Goal: Find specific page/section: Find specific page/section

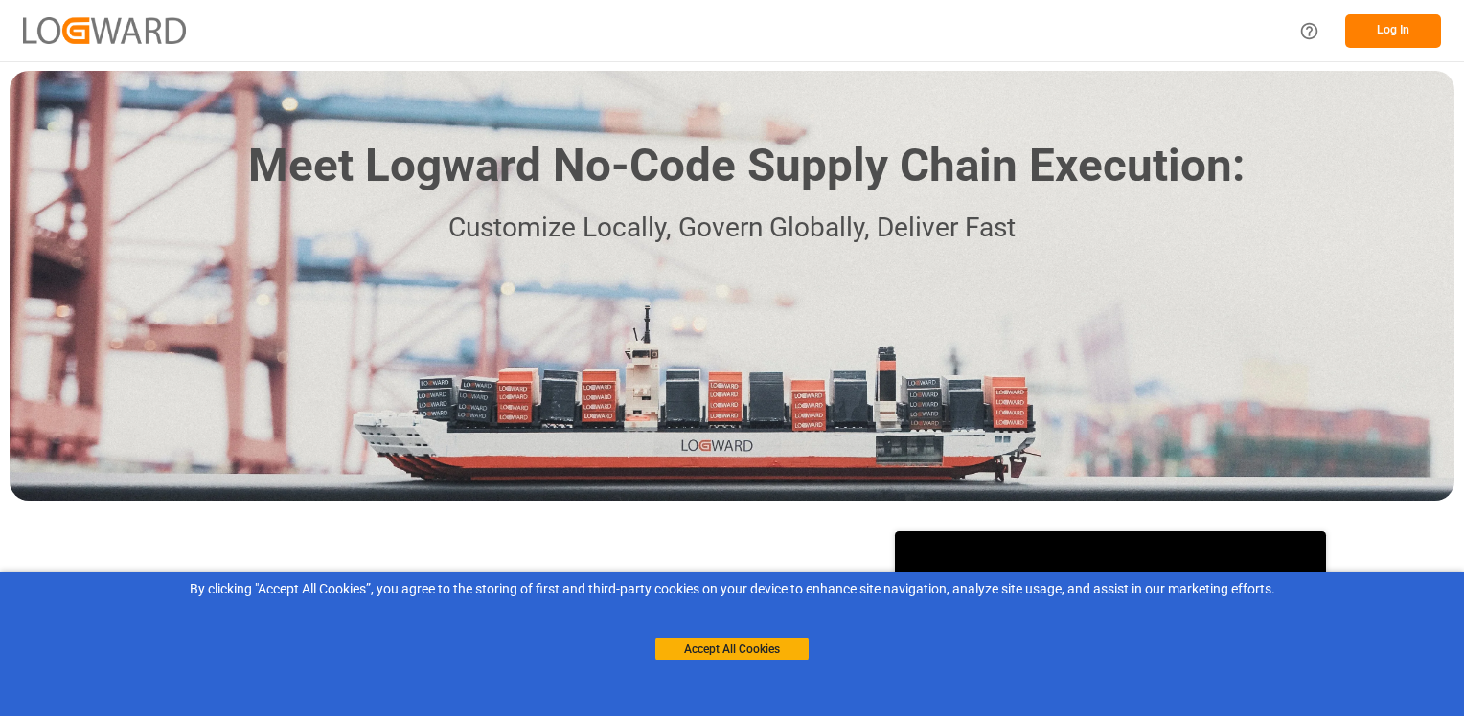
click at [1402, 29] on button "Log In" at bounding box center [1393, 31] width 96 height 34
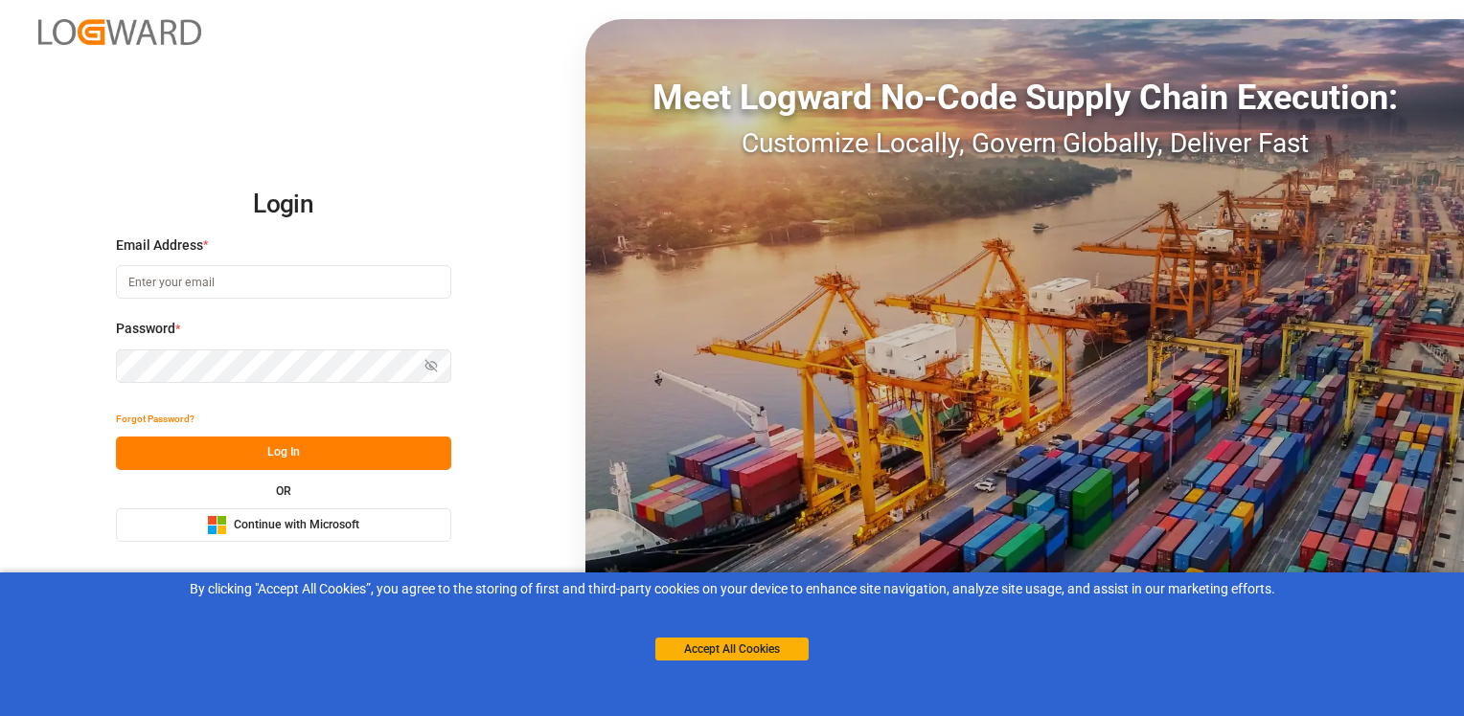
type input "[EMAIL_ADDRESS][PERSON_NAME][DOMAIN_NAME]"
click at [276, 460] on button "Log In" at bounding box center [283, 454] width 335 height 34
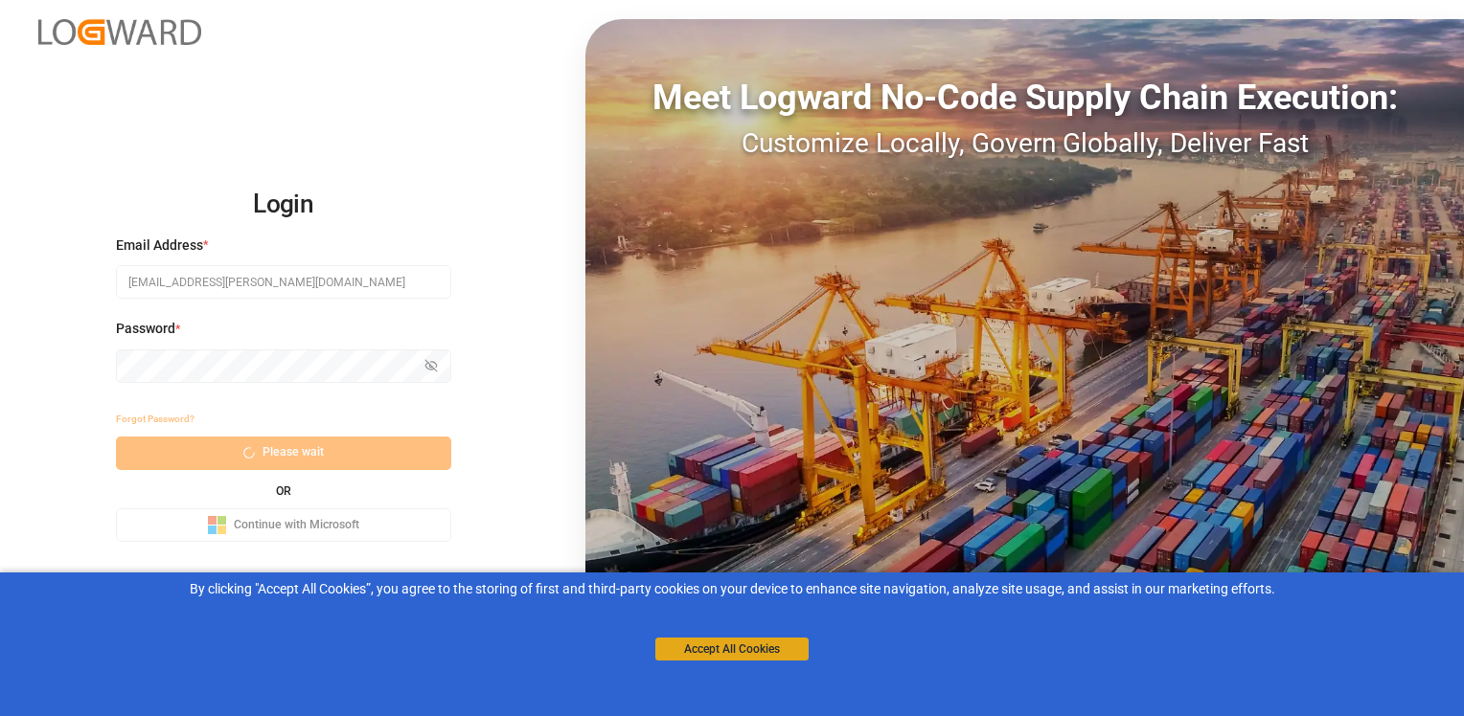
click at [742, 648] on button "Accept All Cookies" at bounding box center [731, 649] width 153 height 23
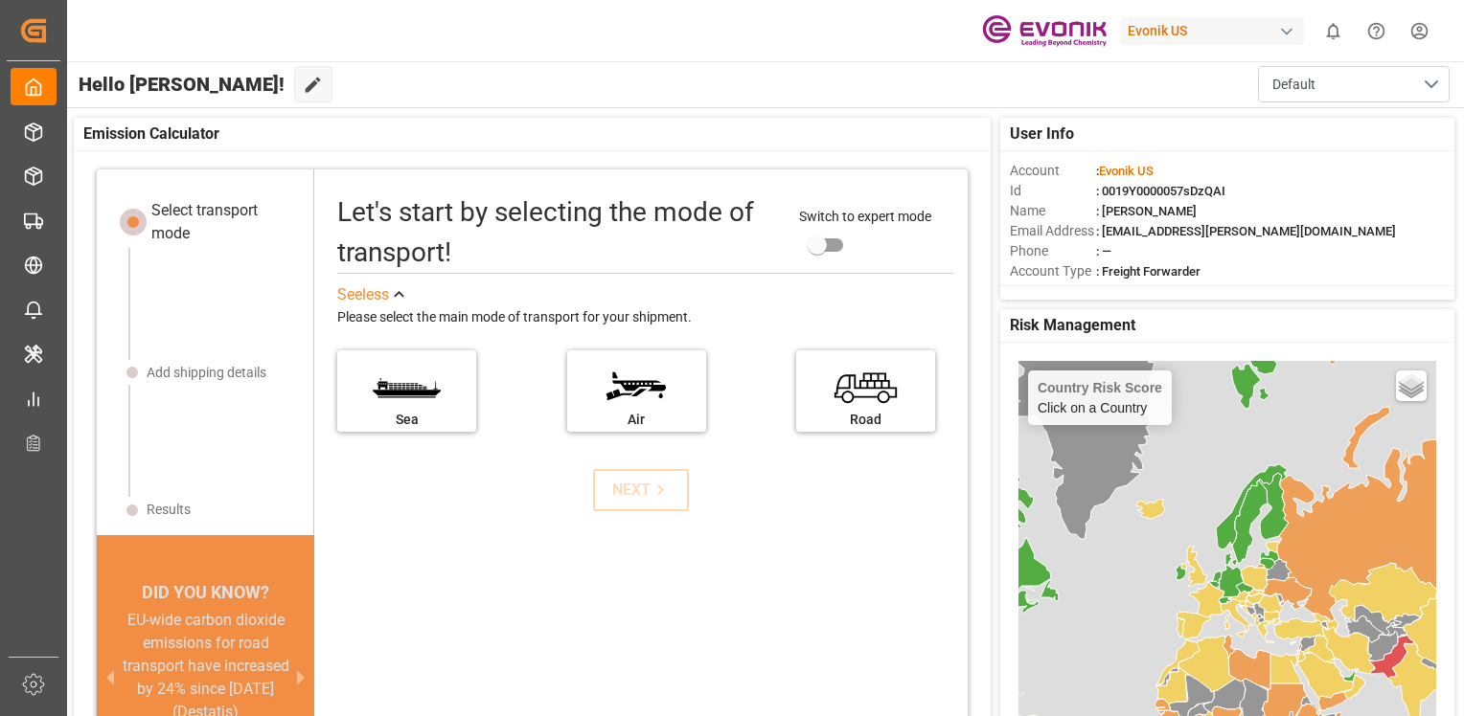
click at [772, 94] on div "Hello [PERSON_NAME]! Edit Cockpit Default" at bounding box center [763, 84] width 1399 height 46
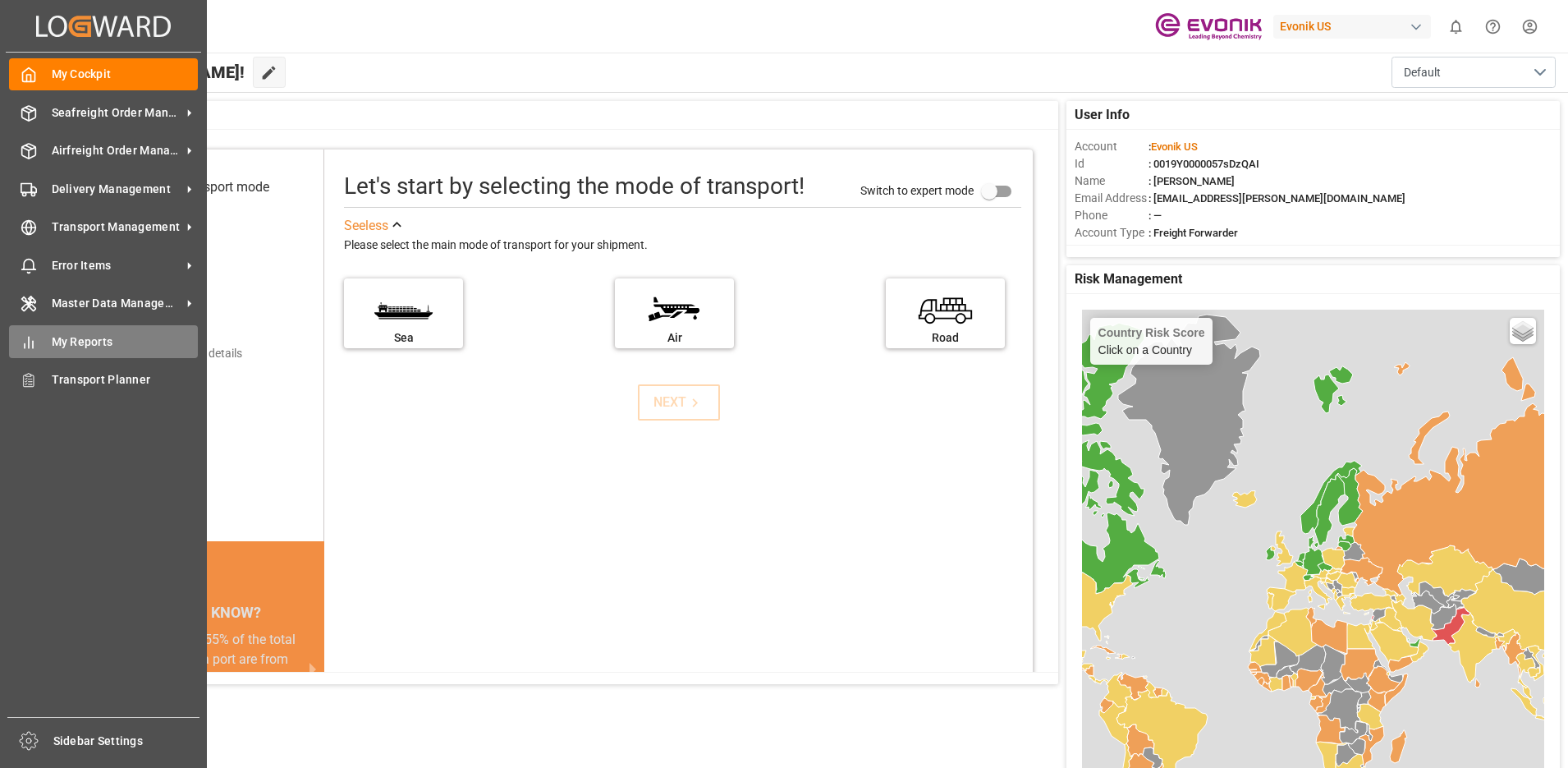
click at [51, 343] on span "My Reports" at bounding box center [124, 342] width 147 height 17
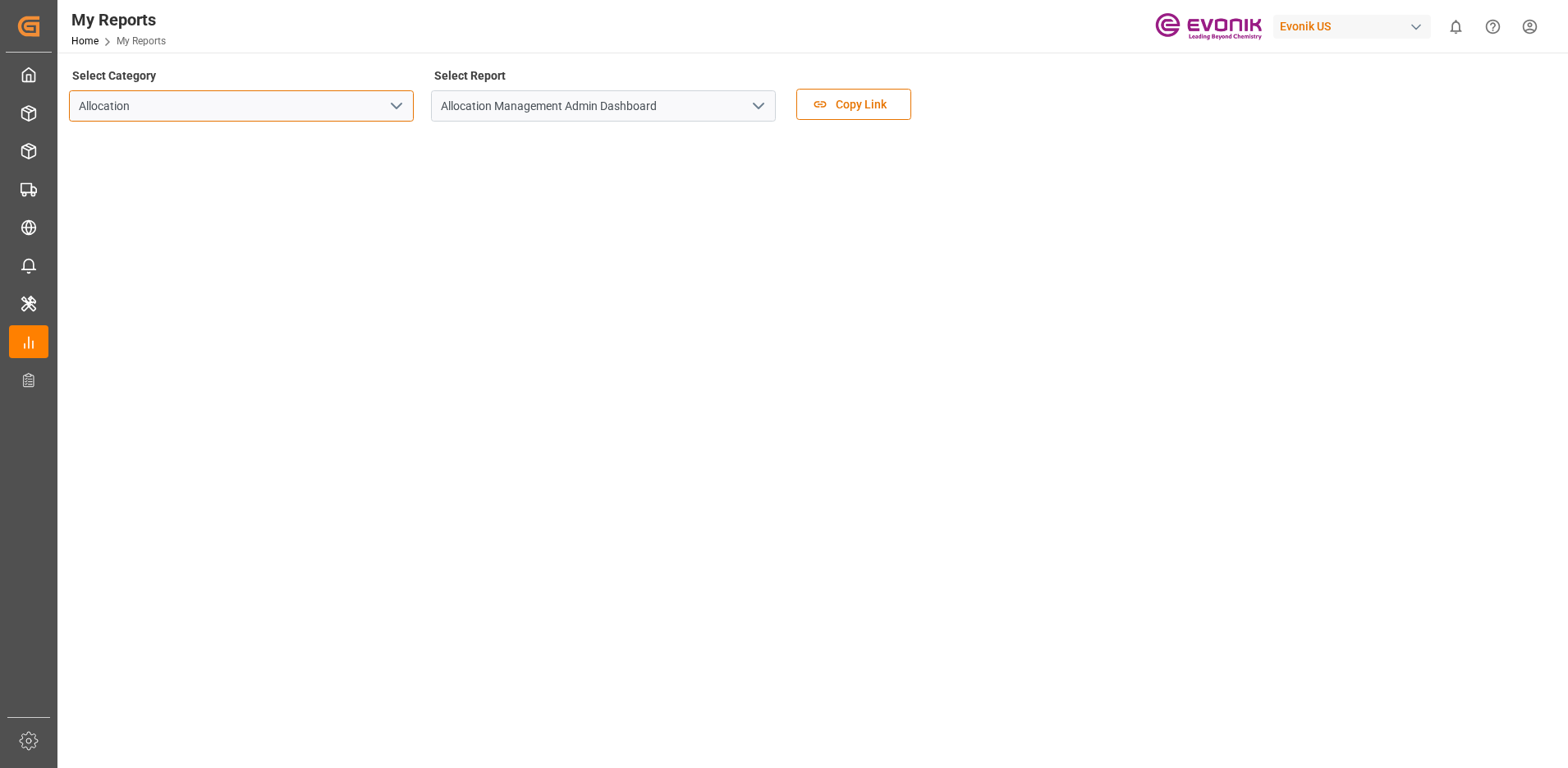
click at [317, 112] on input "Allocation" at bounding box center [241, 105] width 344 height 31
click at [401, 107] on icon "open menu" at bounding box center [396, 105] width 20 height 20
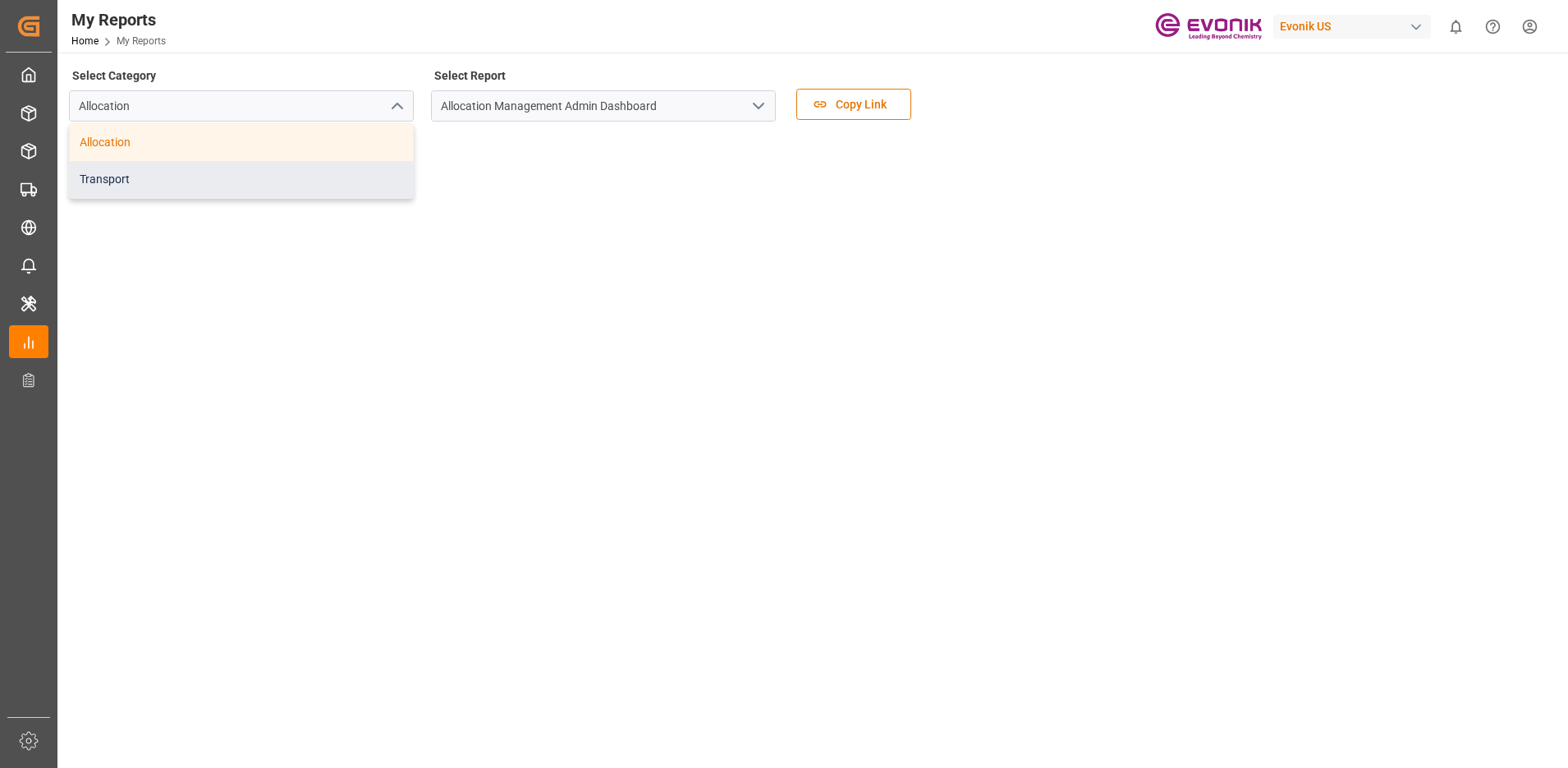
click at [227, 180] on div "Transport" at bounding box center [241, 179] width 343 height 37
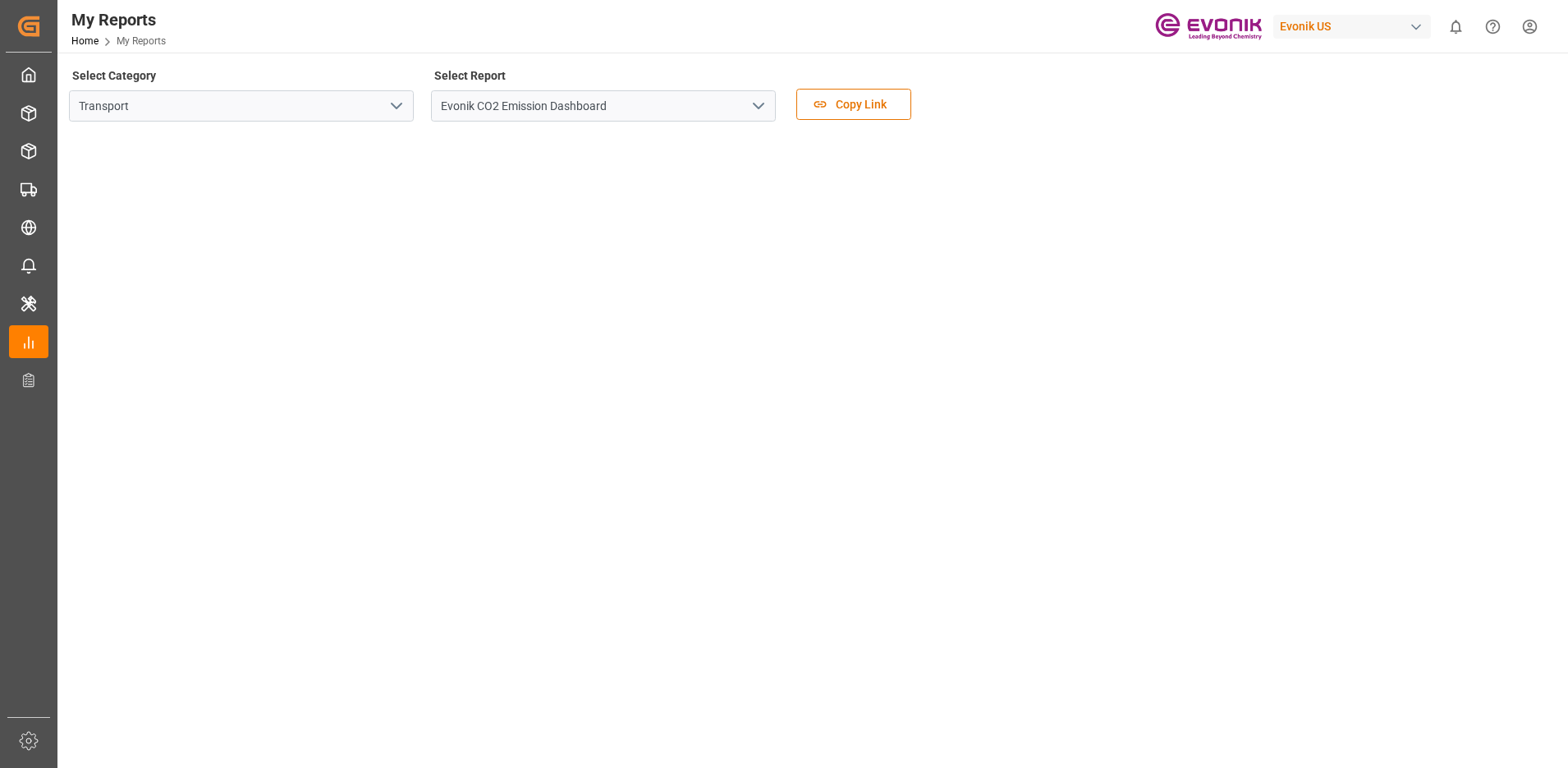
click at [763, 110] on icon "open menu" at bounding box center [758, 105] width 20 height 20
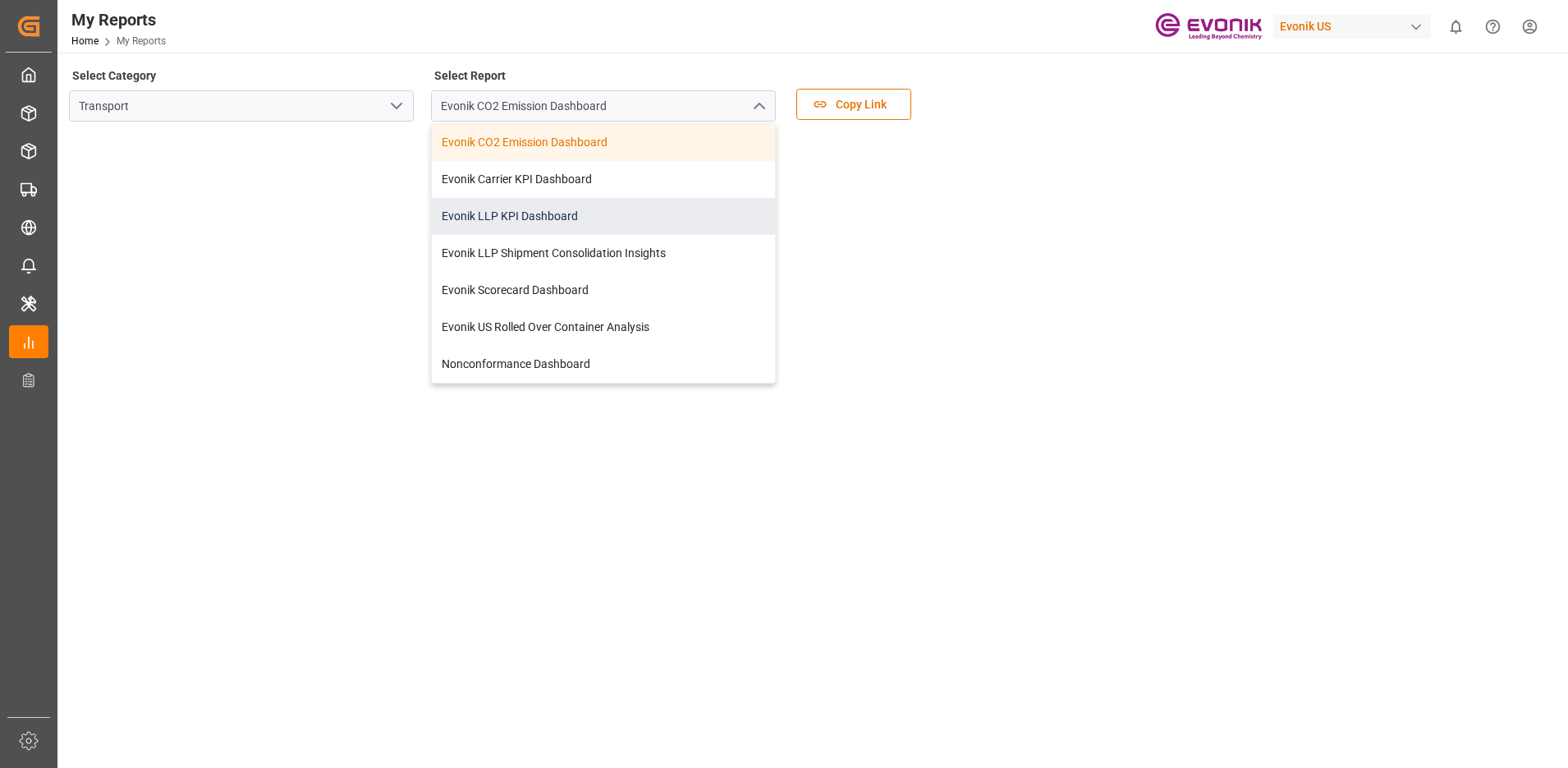
click at [531, 213] on div "Evonik LLP KPI Dashboard" at bounding box center [603, 216] width 343 height 37
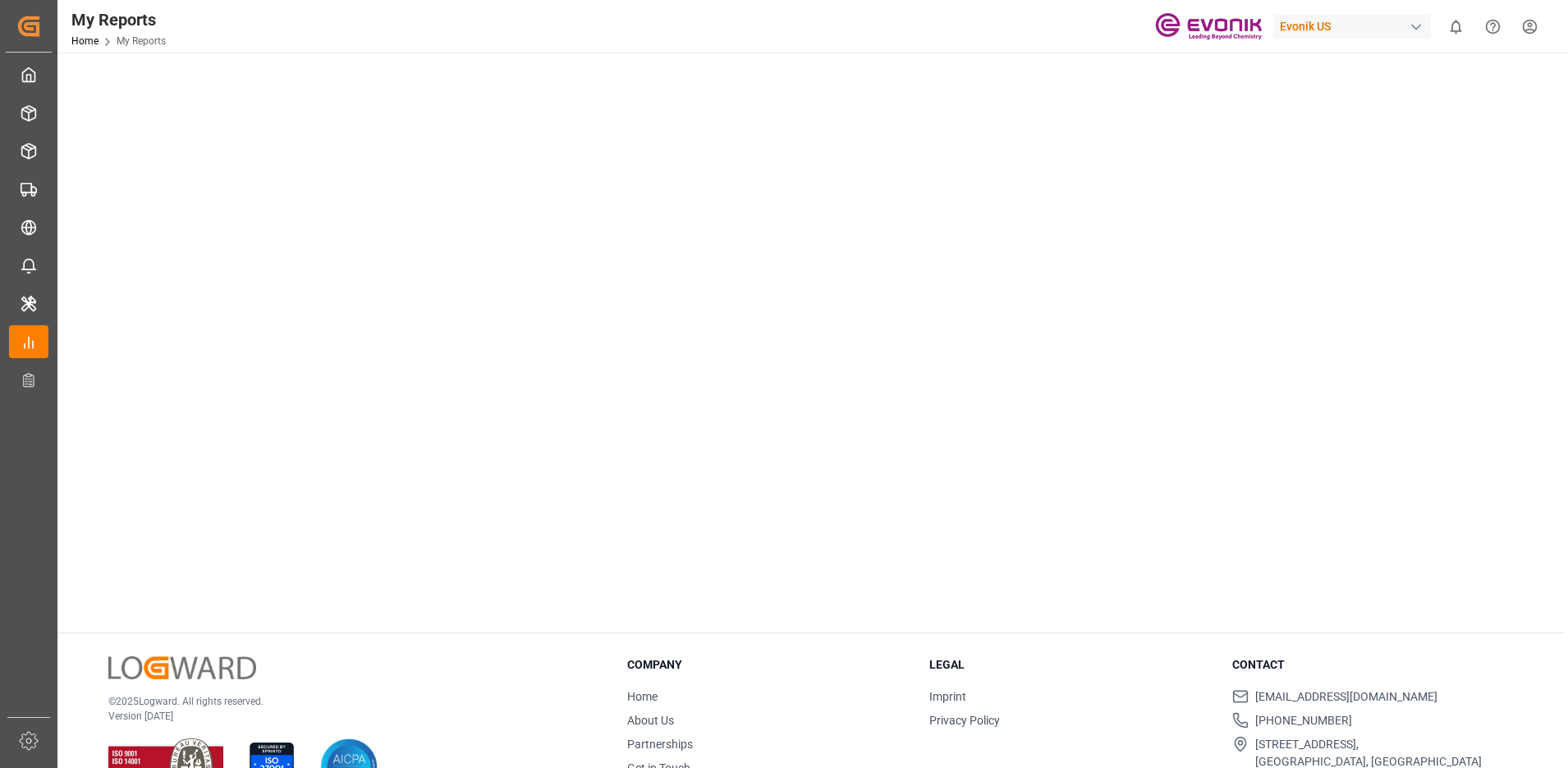
scroll to position [841, 0]
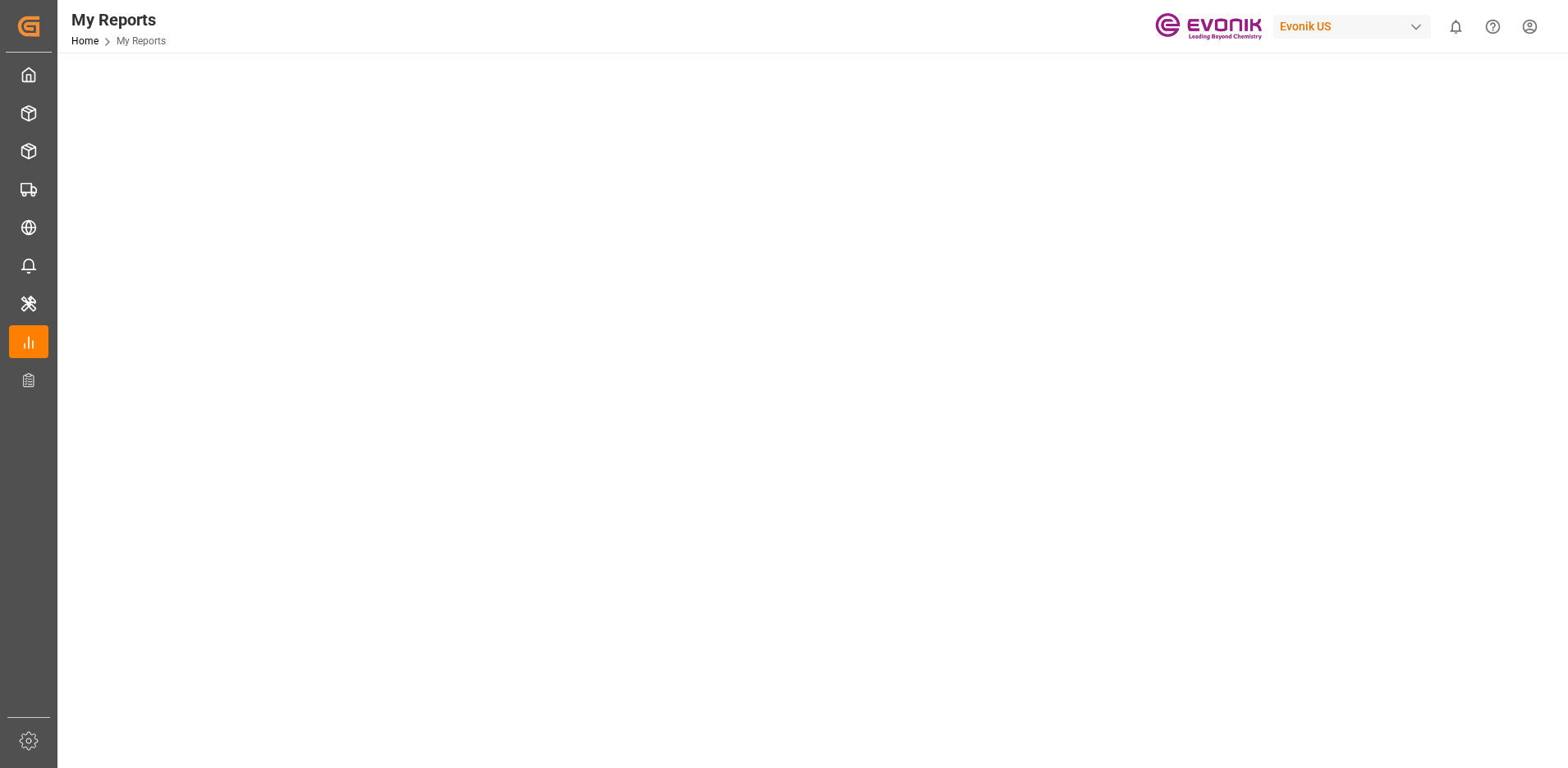
scroll to position [430, 0]
click at [1254, 316] on tableau-viz at bounding box center [811, 341] width 1481 height 1275
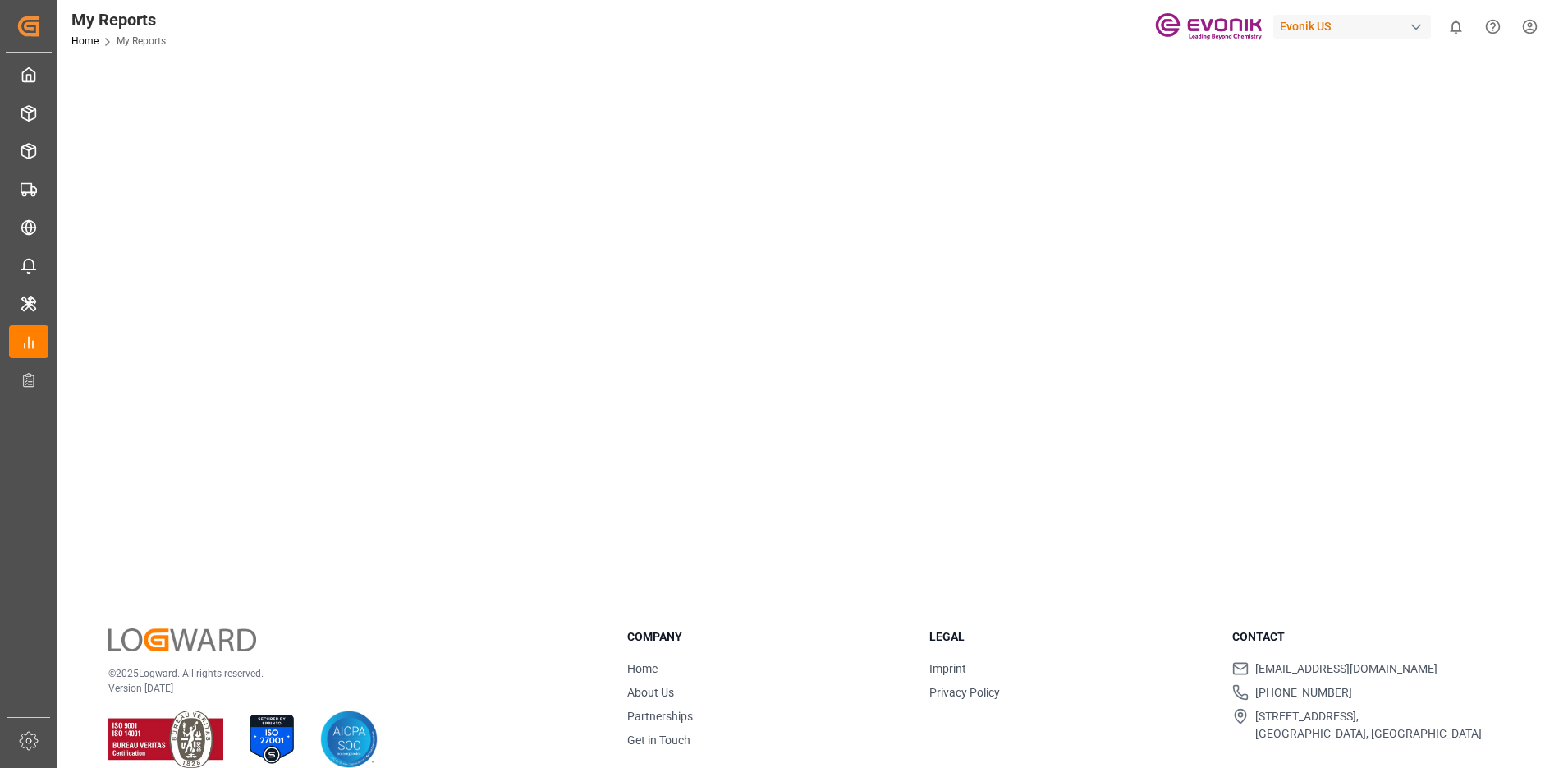
scroll to position [841, 0]
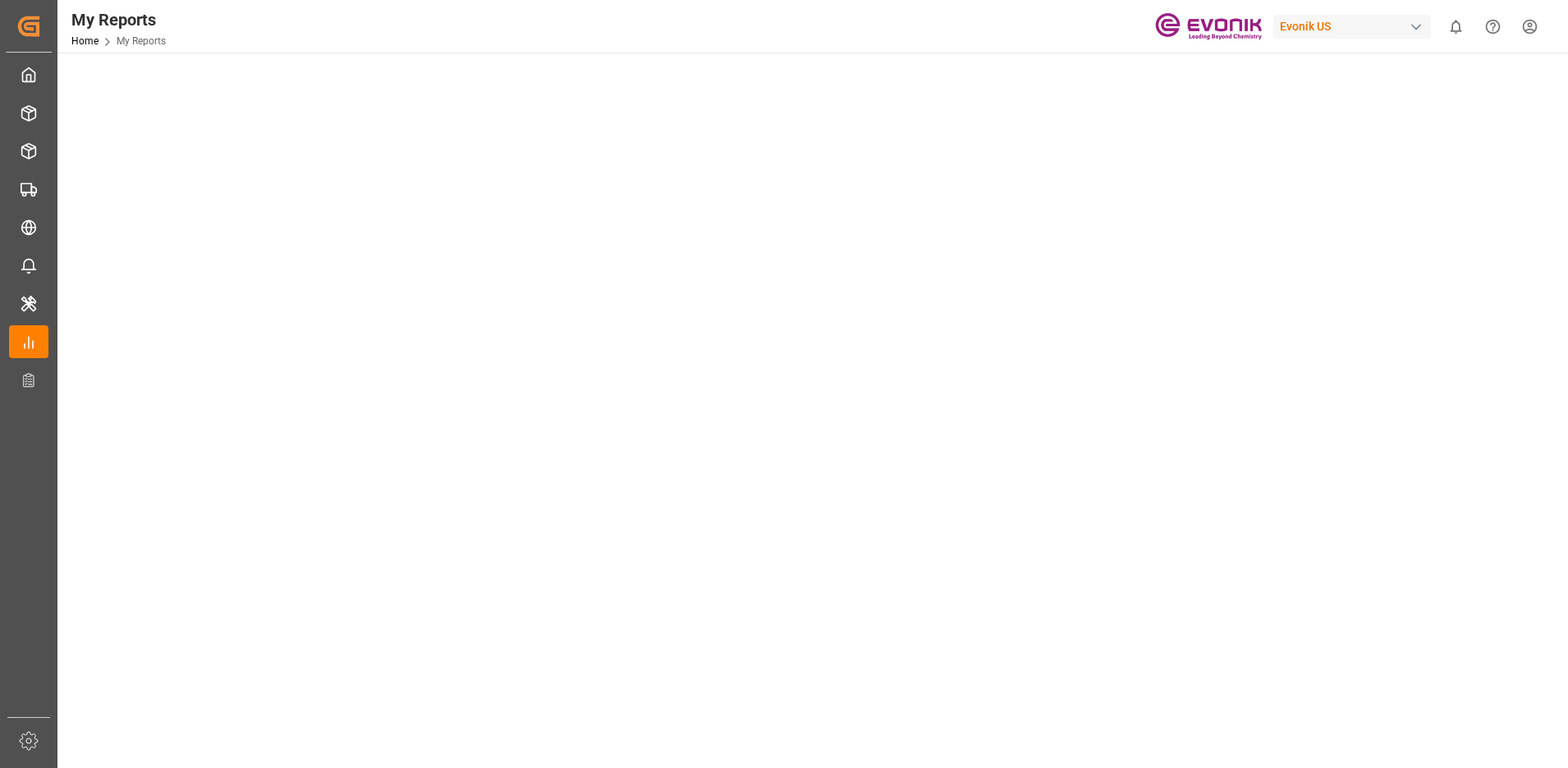
scroll to position [513, 0]
click at [1254, 343] on tableau-viz at bounding box center [811, 258] width 1481 height 1275
click at [1254, 297] on tableau-viz at bounding box center [811, 258] width 1481 height 1275
click at [1254, 346] on tableau-viz at bounding box center [811, 258] width 1481 height 1275
click at [1254, 418] on tableau-viz at bounding box center [811, 258] width 1481 height 1275
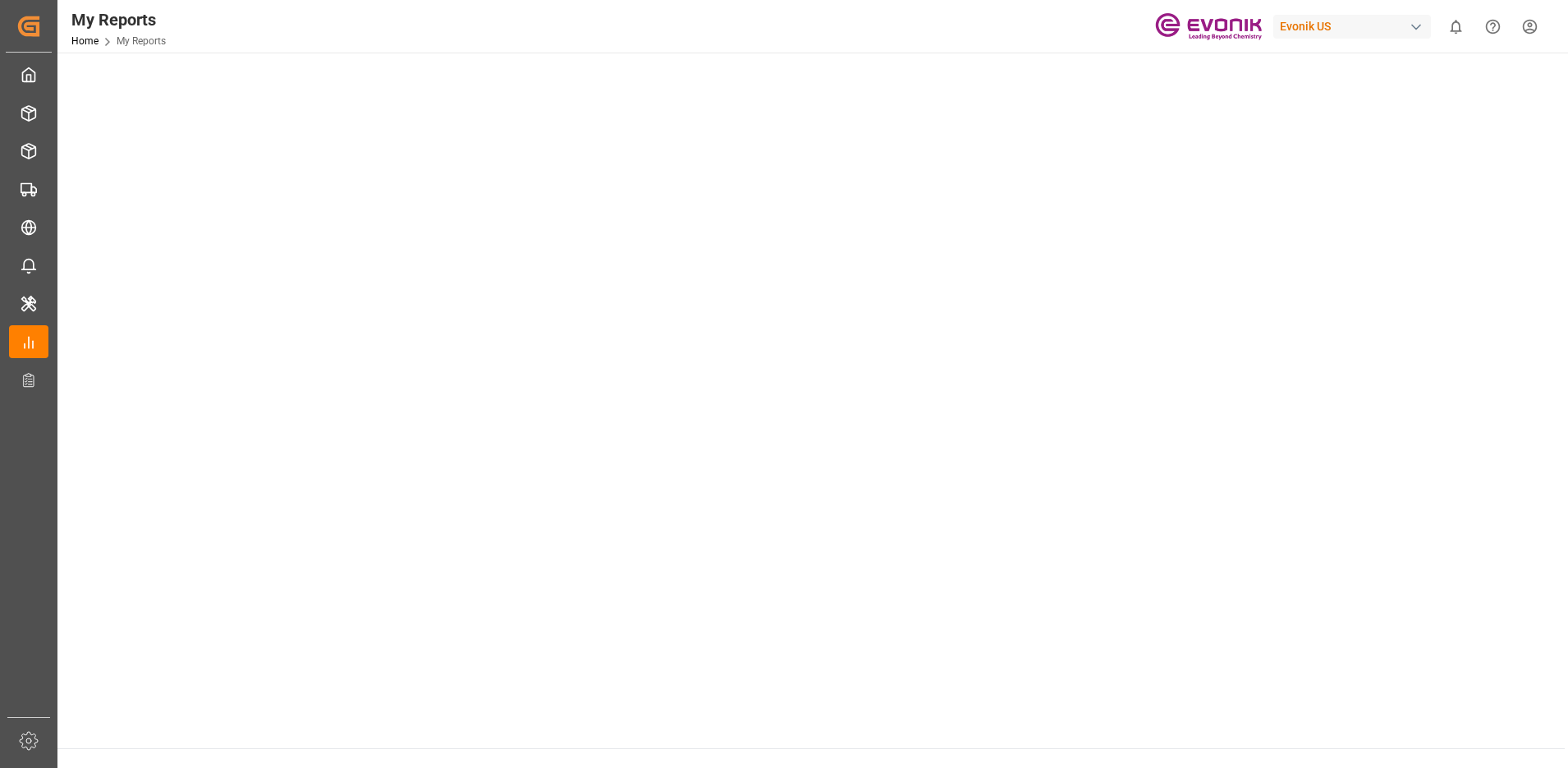
scroll to position [718, 0]
drag, startPoint x: 1329, startPoint y: 613, endPoint x: 1315, endPoint y: 596, distance: 22.0
click at [1254, 606] on tableau-viz at bounding box center [811, 53] width 1481 height 1275
click at [1254, 489] on tableau-viz at bounding box center [811, 53] width 1481 height 1275
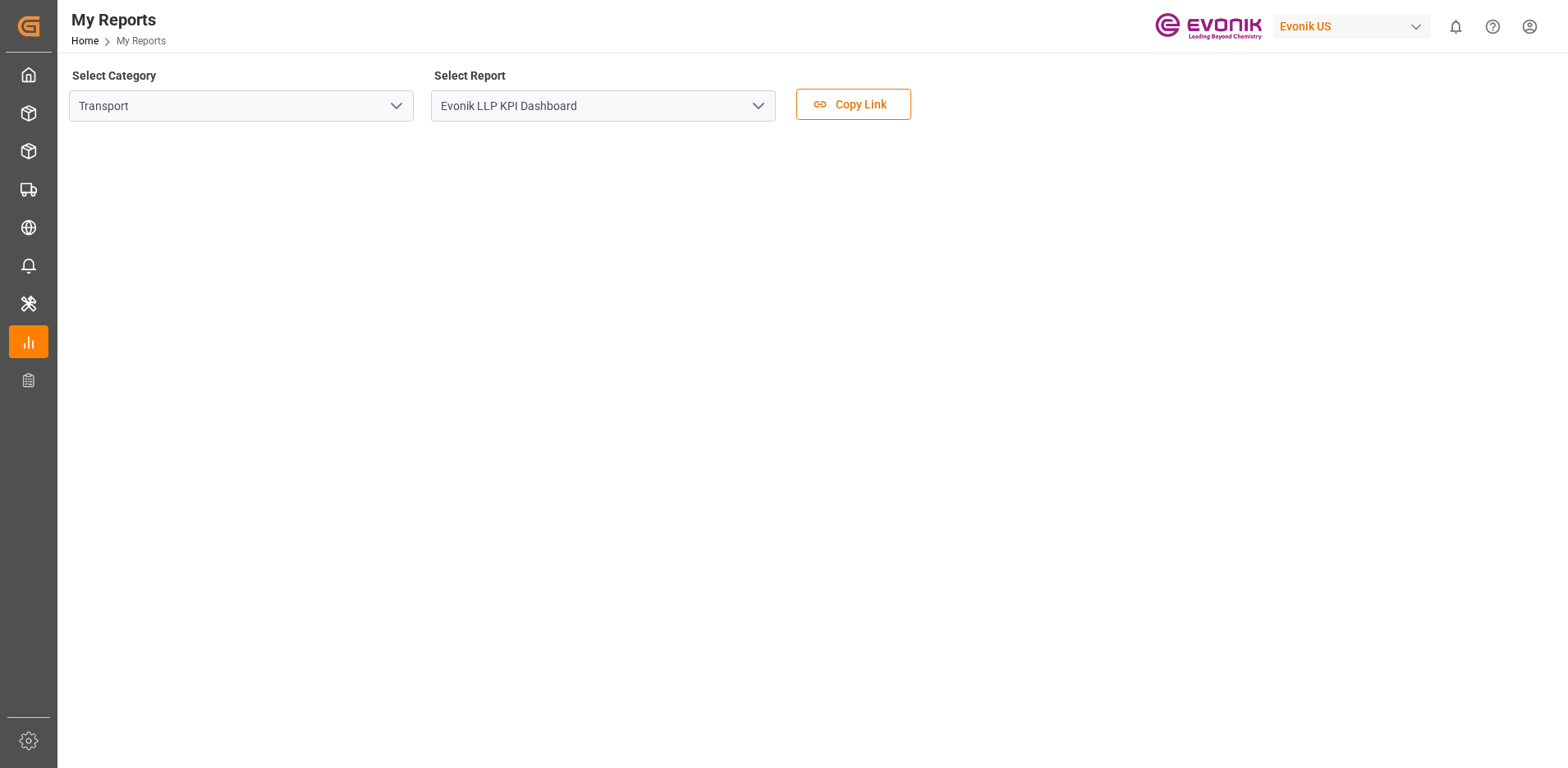
click at [1254, 396] on tableau-viz at bounding box center [811, 771] width 1481 height 1275
click at [1254, 222] on tableau-viz at bounding box center [811, 664] width 1481 height 1275
click at [1254, 412] on tableau-viz at bounding box center [811, 664] width 1481 height 1275
click at [1254, 573] on tableau-viz at bounding box center [811, 664] width 1481 height 1275
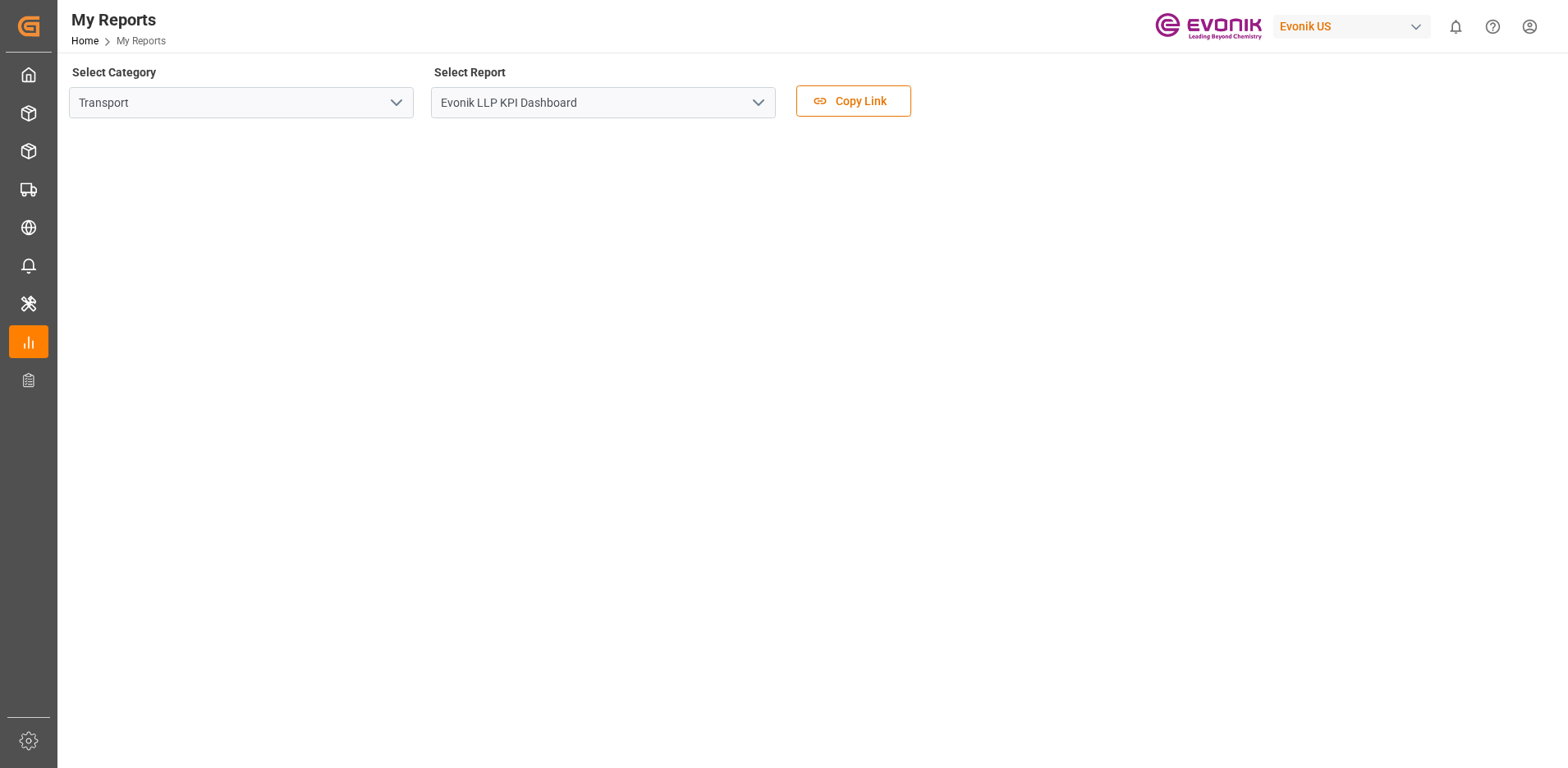
scroll to position [0, 0]
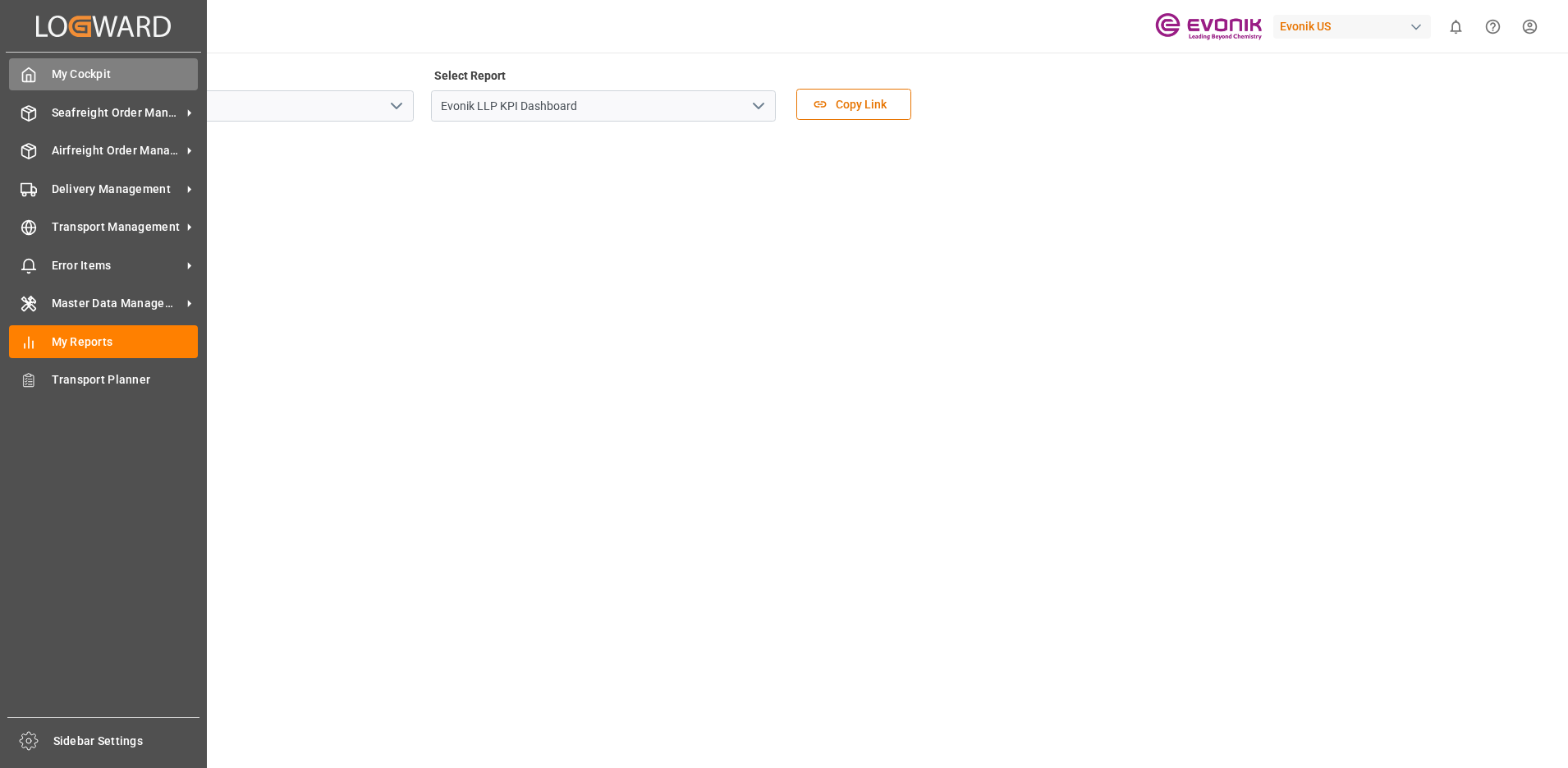
click at [60, 76] on span "My Cockpit" at bounding box center [124, 75] width 147 height 17
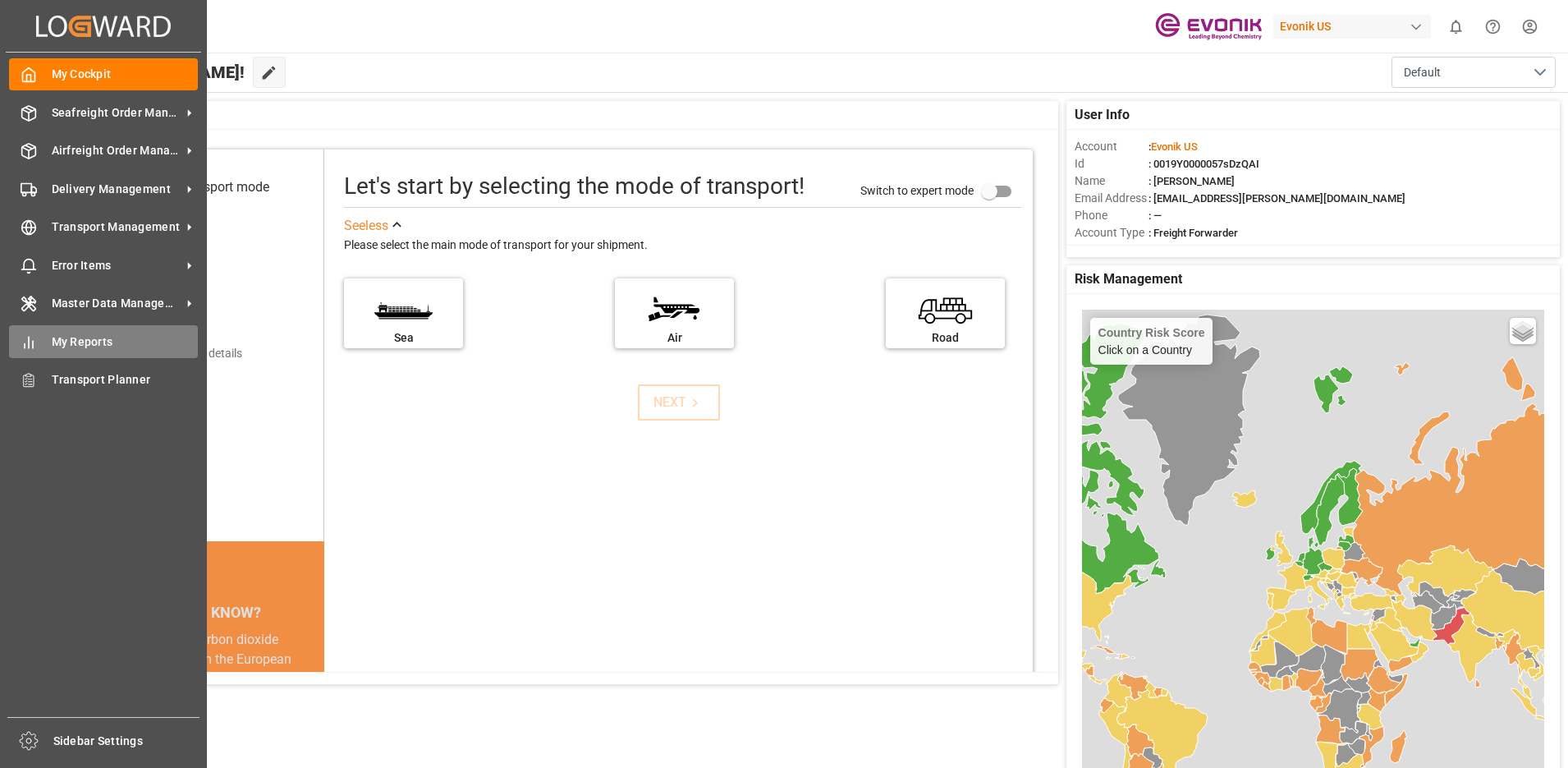
click at [41, 338] on div "My Reports My Reports" at bounding box center [104, 340] width 189 height 32
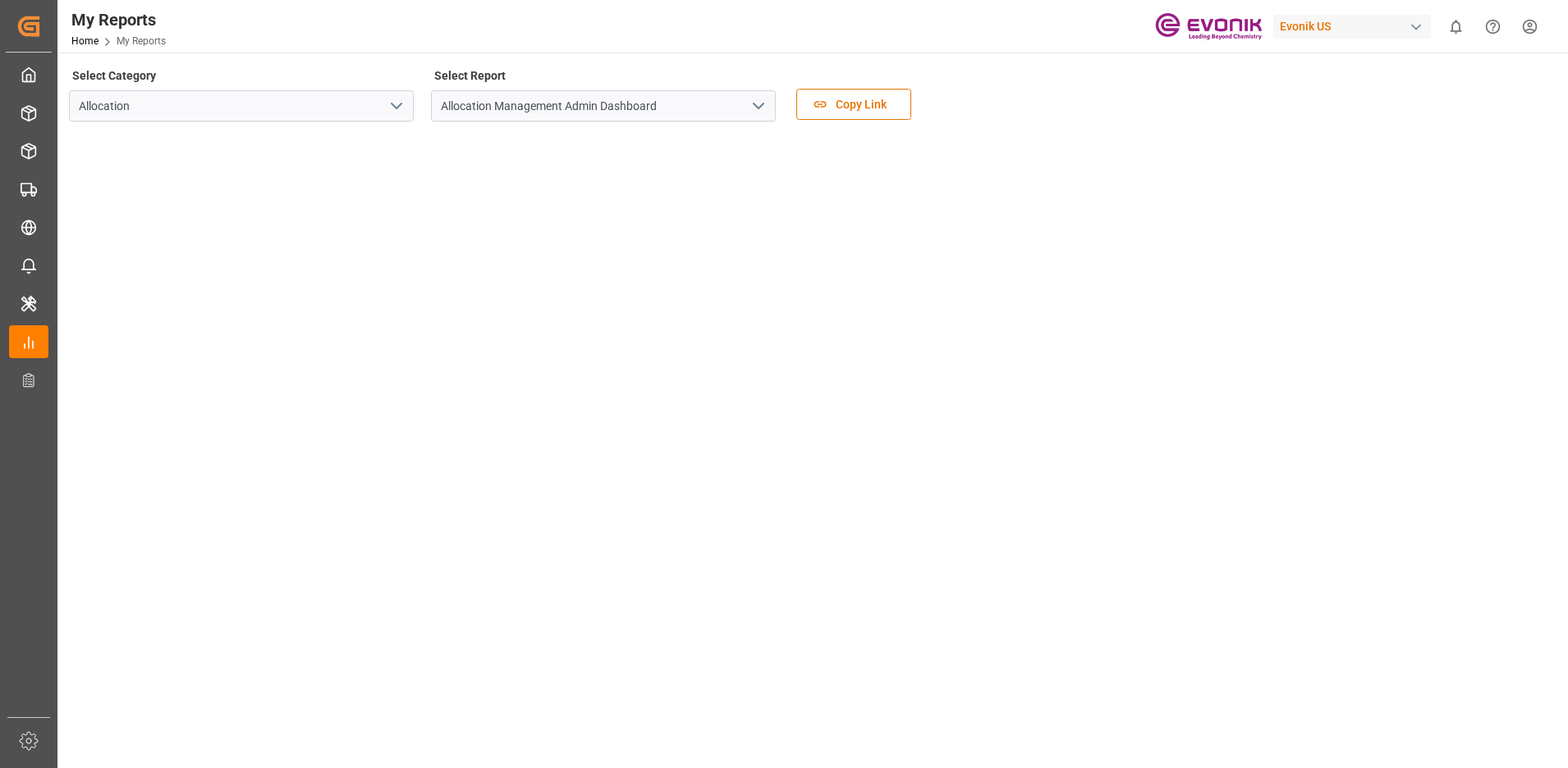
click at [398, 112] on icon "open menu" at bounding box center [396, 105] width 20 height 20
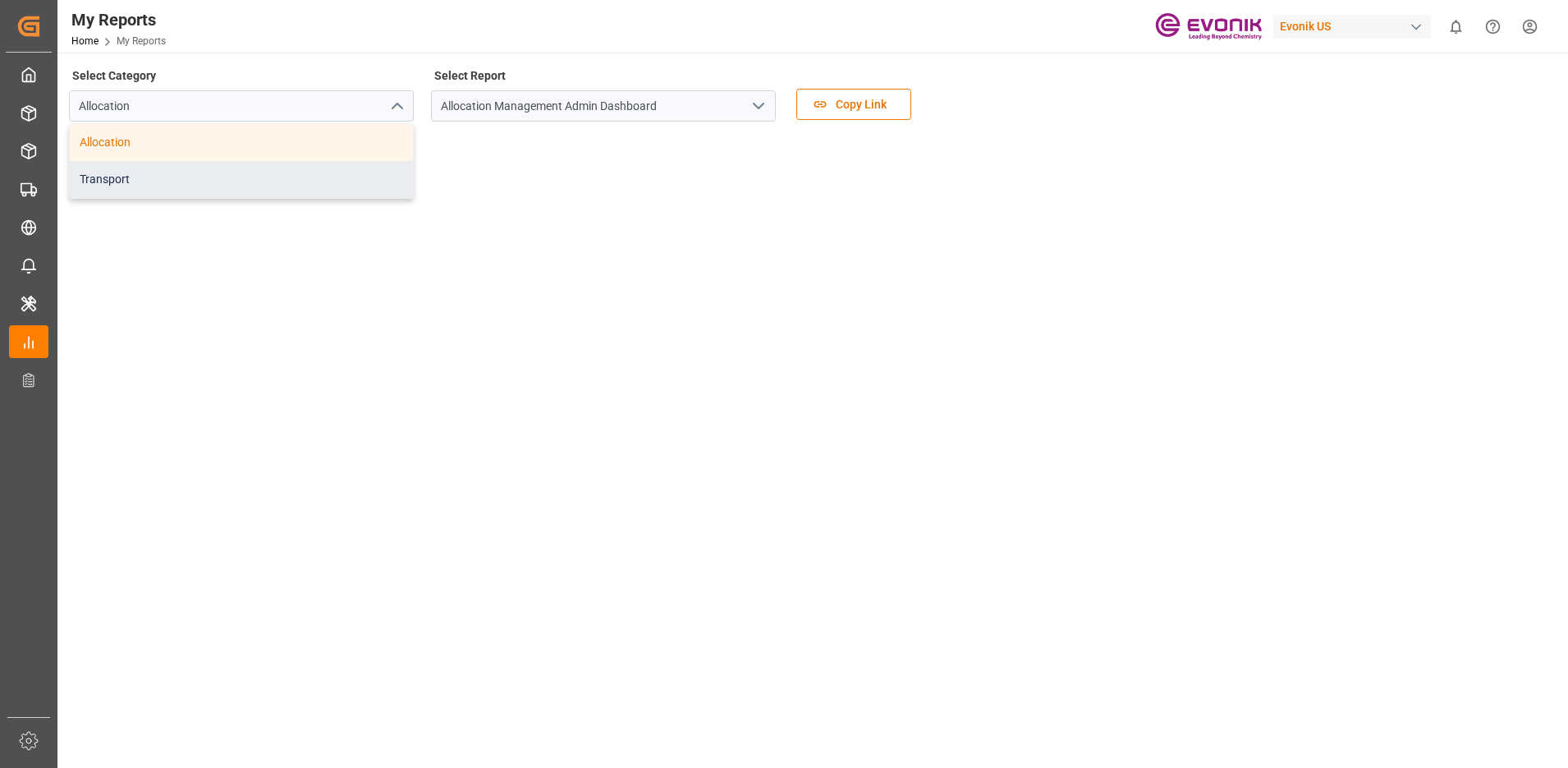
click at [208, 174] on div "Transport" at bounding box center [241, 179] width 343 height 37
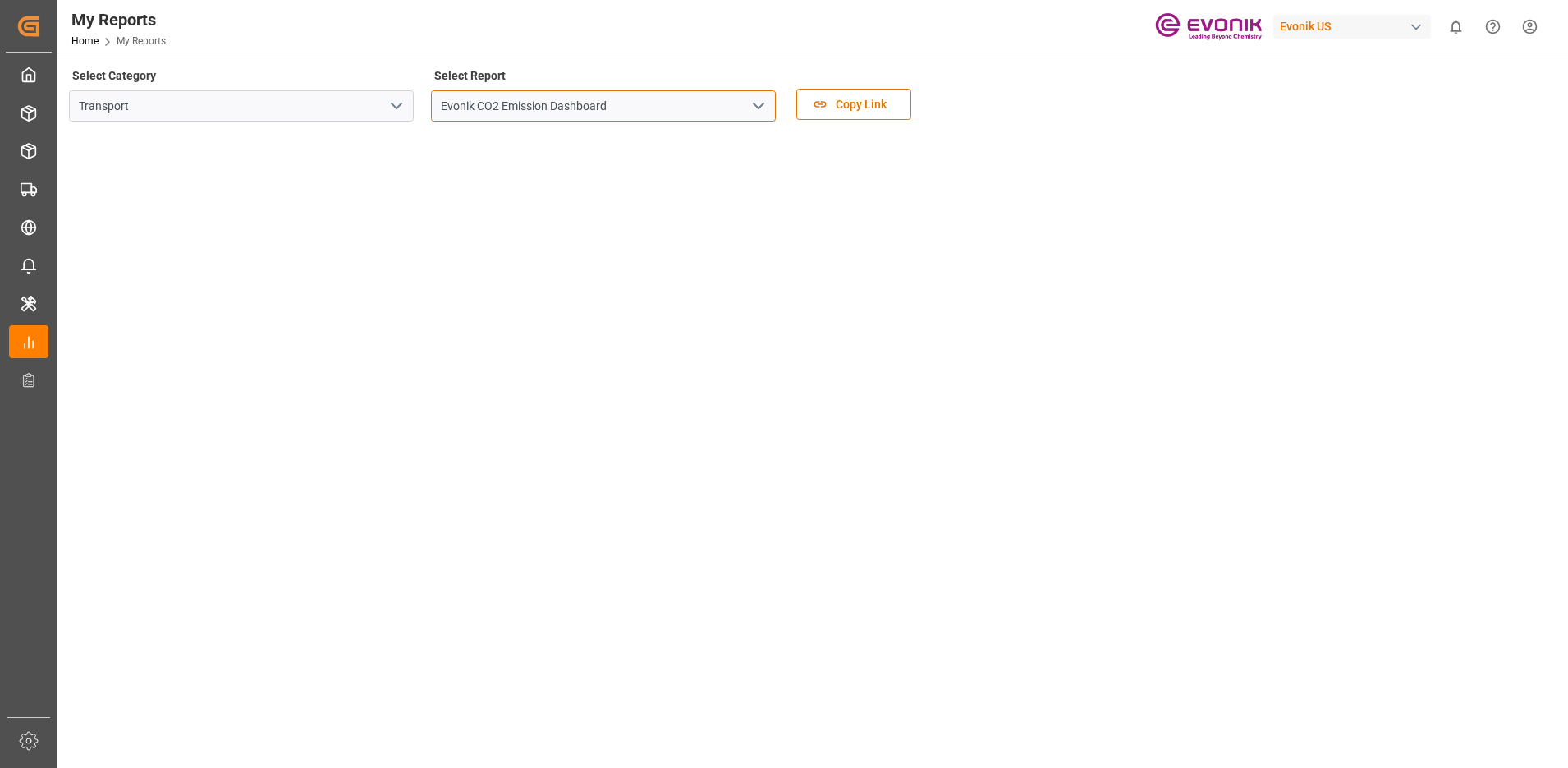
click at [492, 107] on input "Evonik CO2 Emission Dashboard" at bounding box center [603, 105] width 344 height 31
click at [755, 105] on polyline "open menu" at bounding box center [757, 106] width 9 height 5
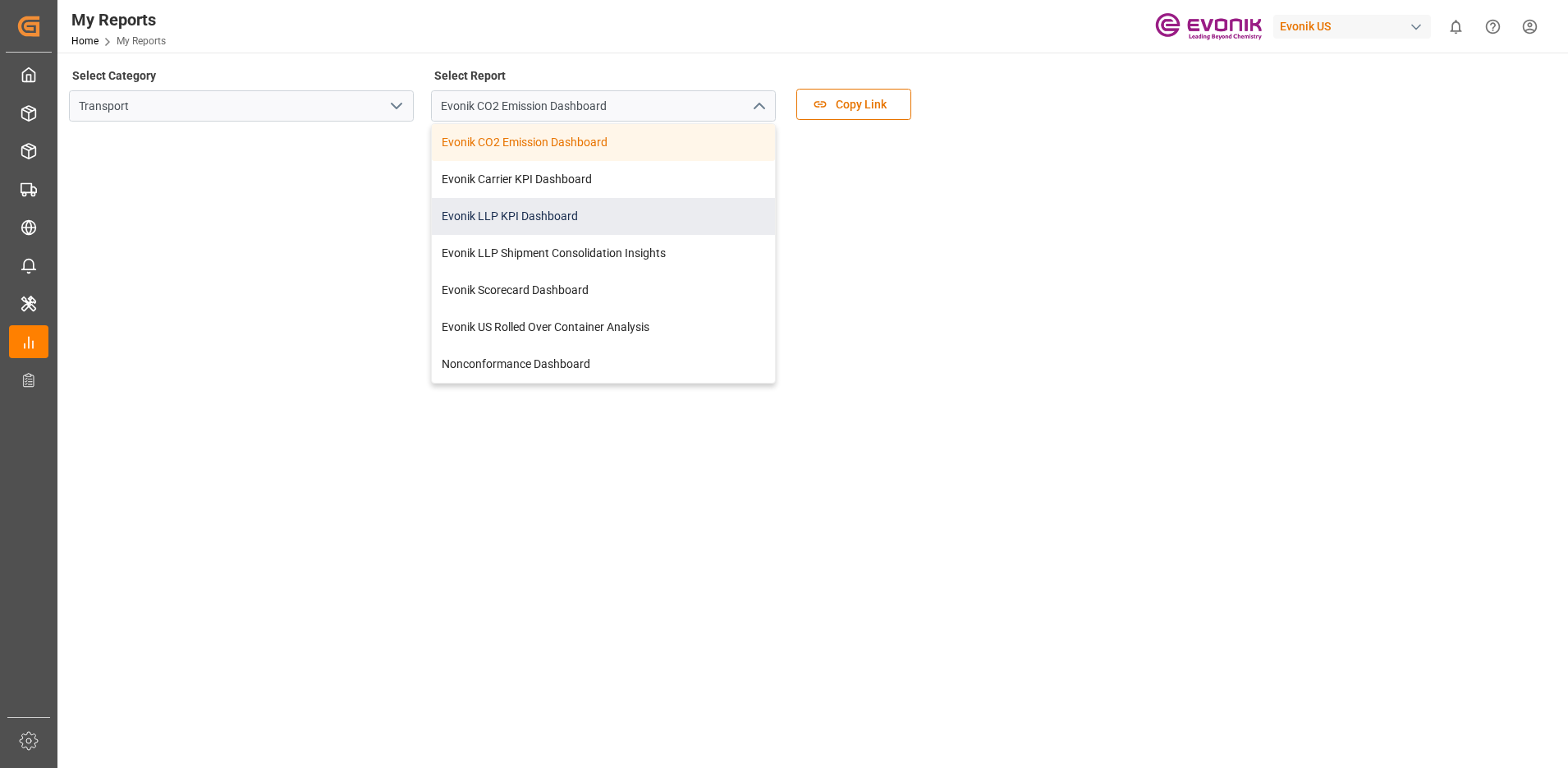
click at [552, 208] on div "Evonik LLP KPI Dashboard" at bounding box center [603, 216] width 343 height 37
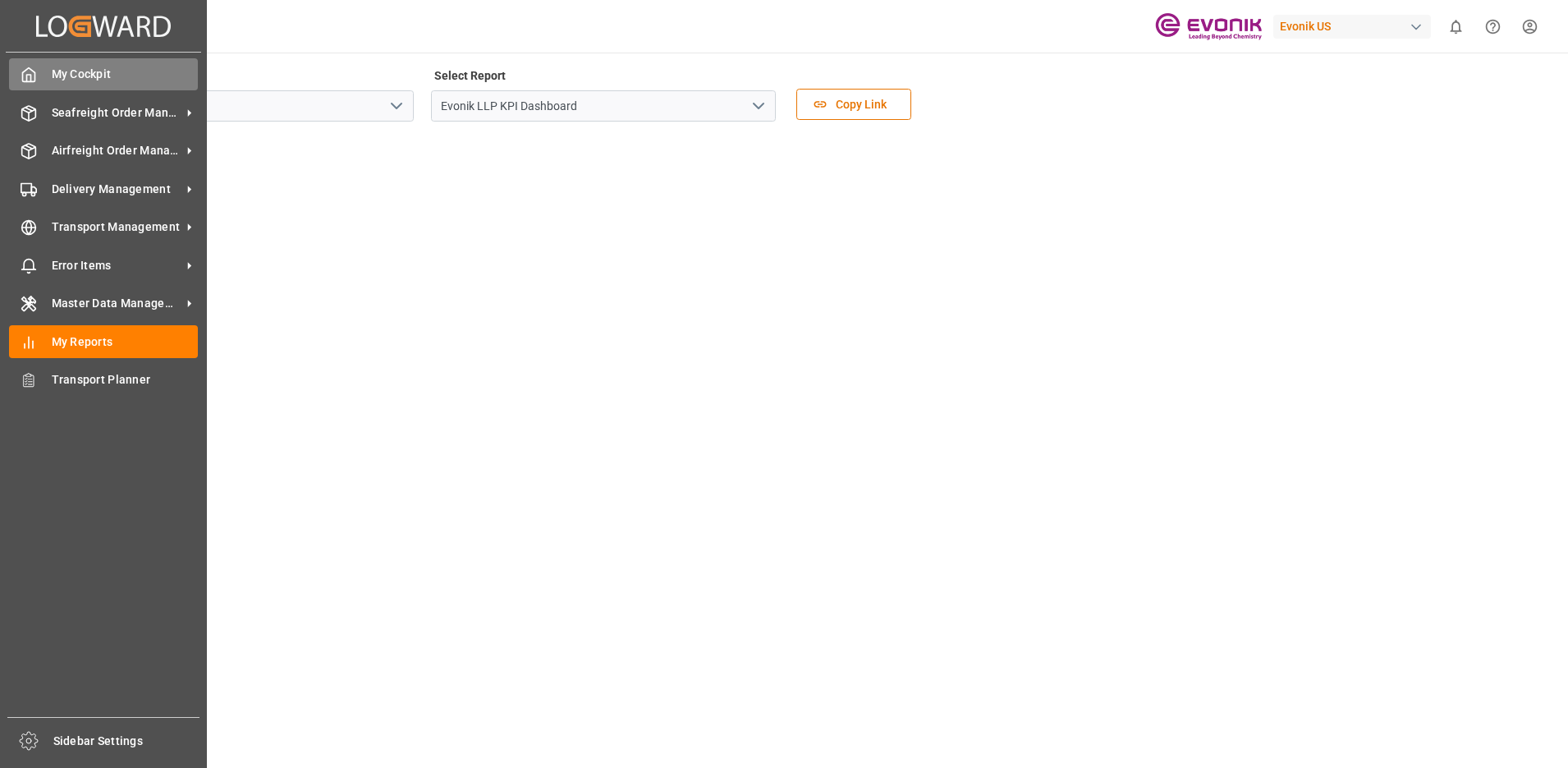
click at [26, 81] on icon at bounding box center [28, 75] width 16 height 16
